Goal: Find specific page/section: Find specific page/section

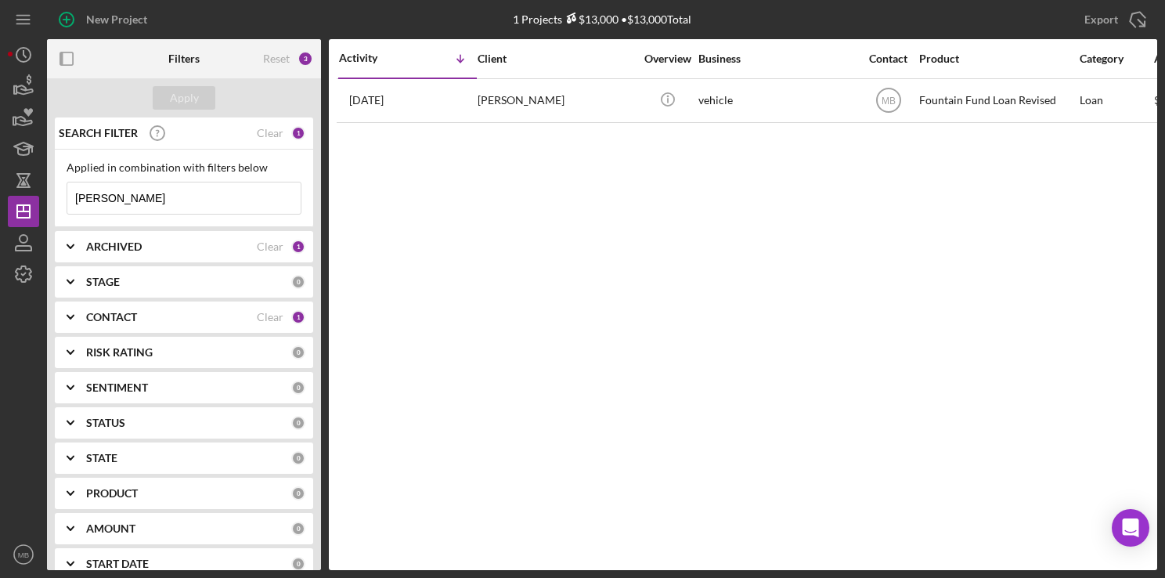
click at [153, 203] on input "[PERSON_NAME]" at bounding box center [183, 197] width 233 height 31
type input "h"
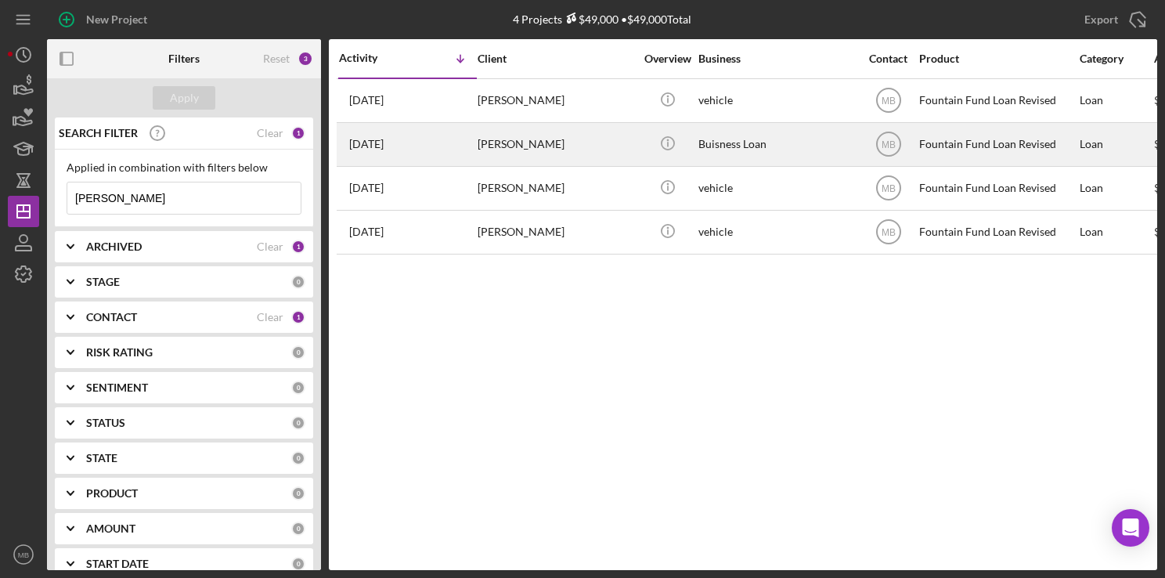
type input "[PERSON_NAME]"
click at [448, 145] on div "[DATE] [PERSON_NAME]" at bounding box center [407, 145] width 137 height 42
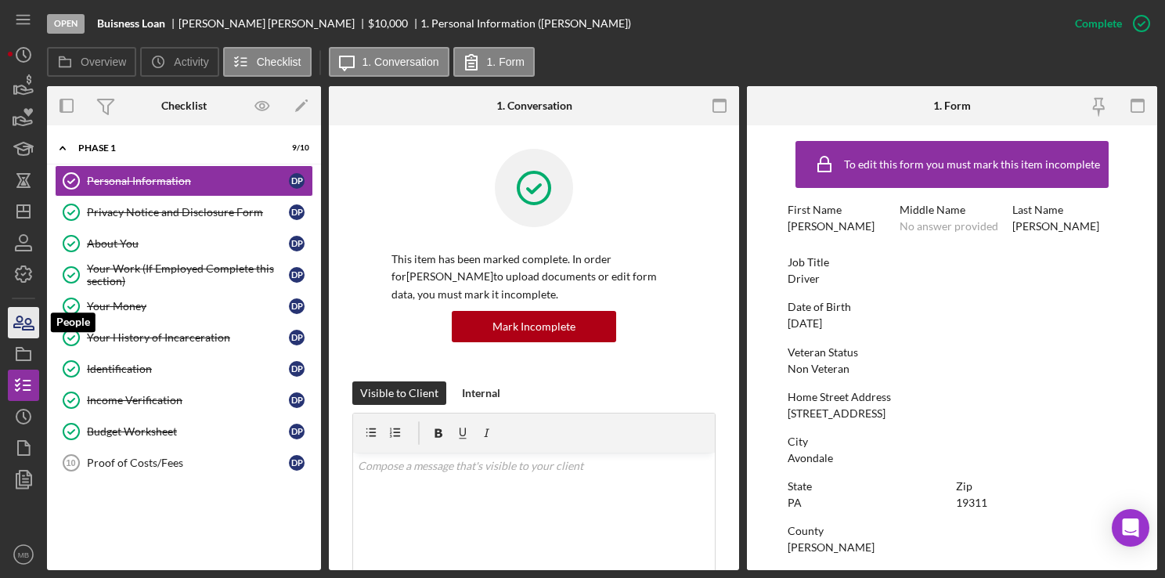
click at [23, 327] on icon "button" at bounding box center [23, 322] width 39 height 39
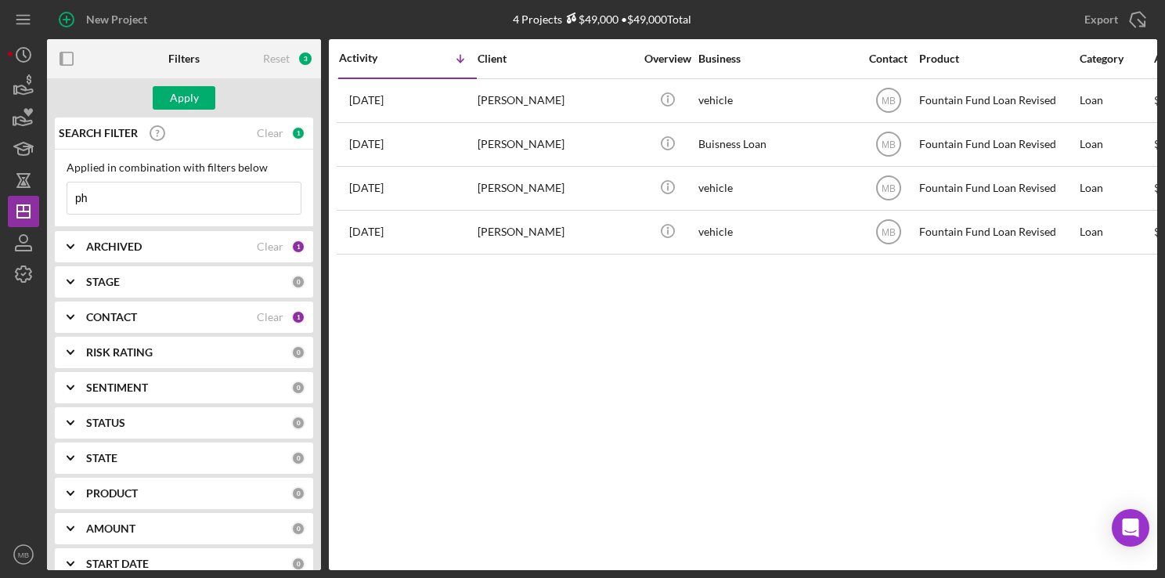
type input "p"
click at [139, 200] on input at bounding box center [183, 197] width 233 height 31
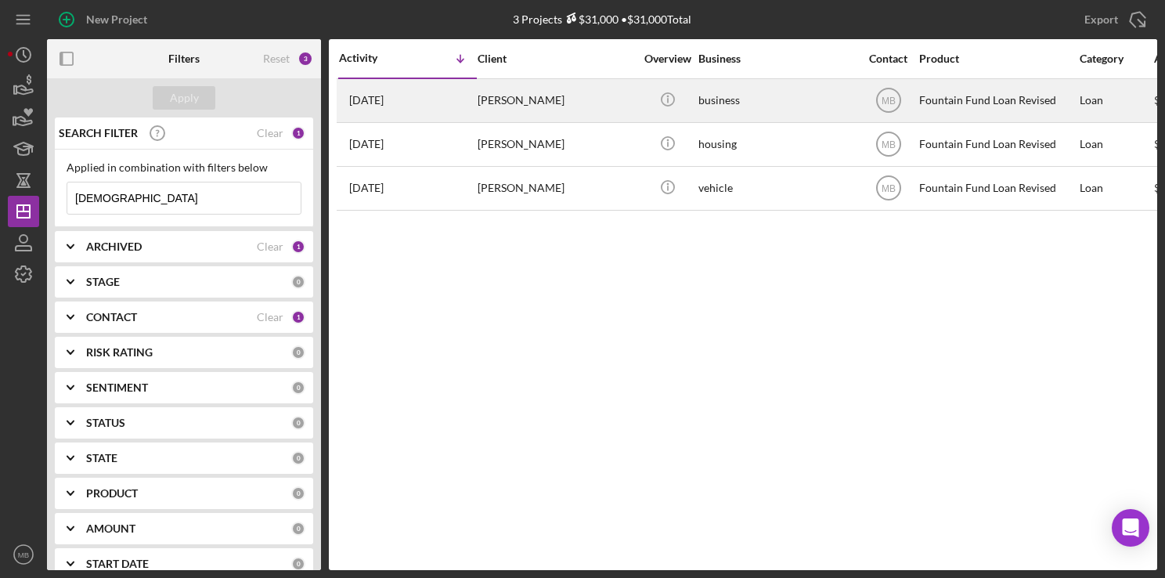
type input "[DEMOGRAPHIC_DATA]"
click at [451, 90] on div "[DATE] [PERSON_NAME]" at bounding box center [407, 101] width 137 height 42
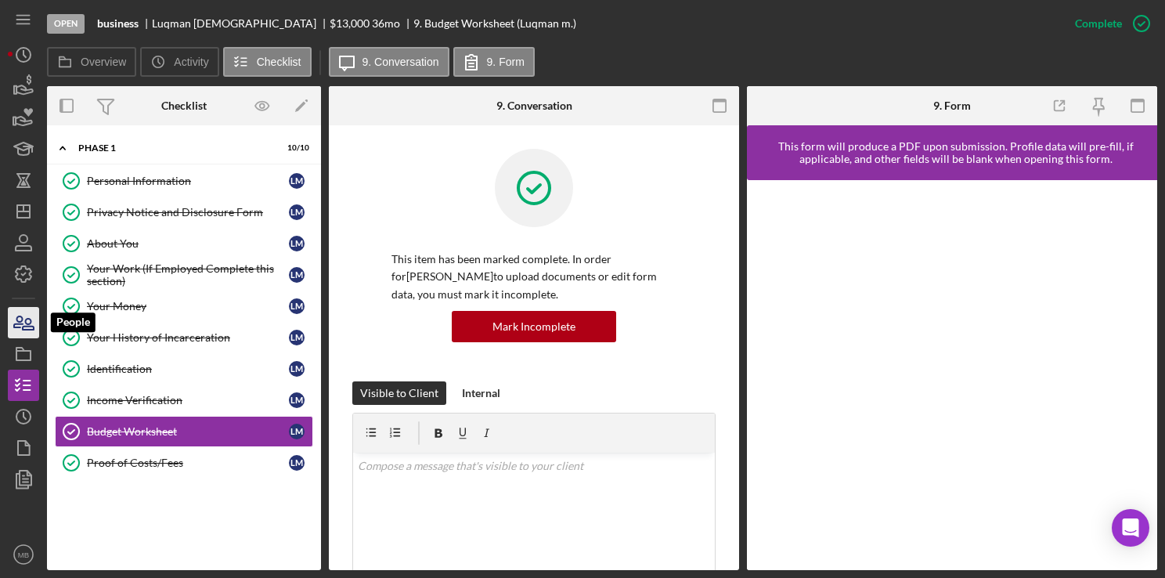
click at [28, 327] on icon "button" at bounding box center [23, 322] width 39 height 39
